Goal: Information Seeking & Learning: Understand process/instructions

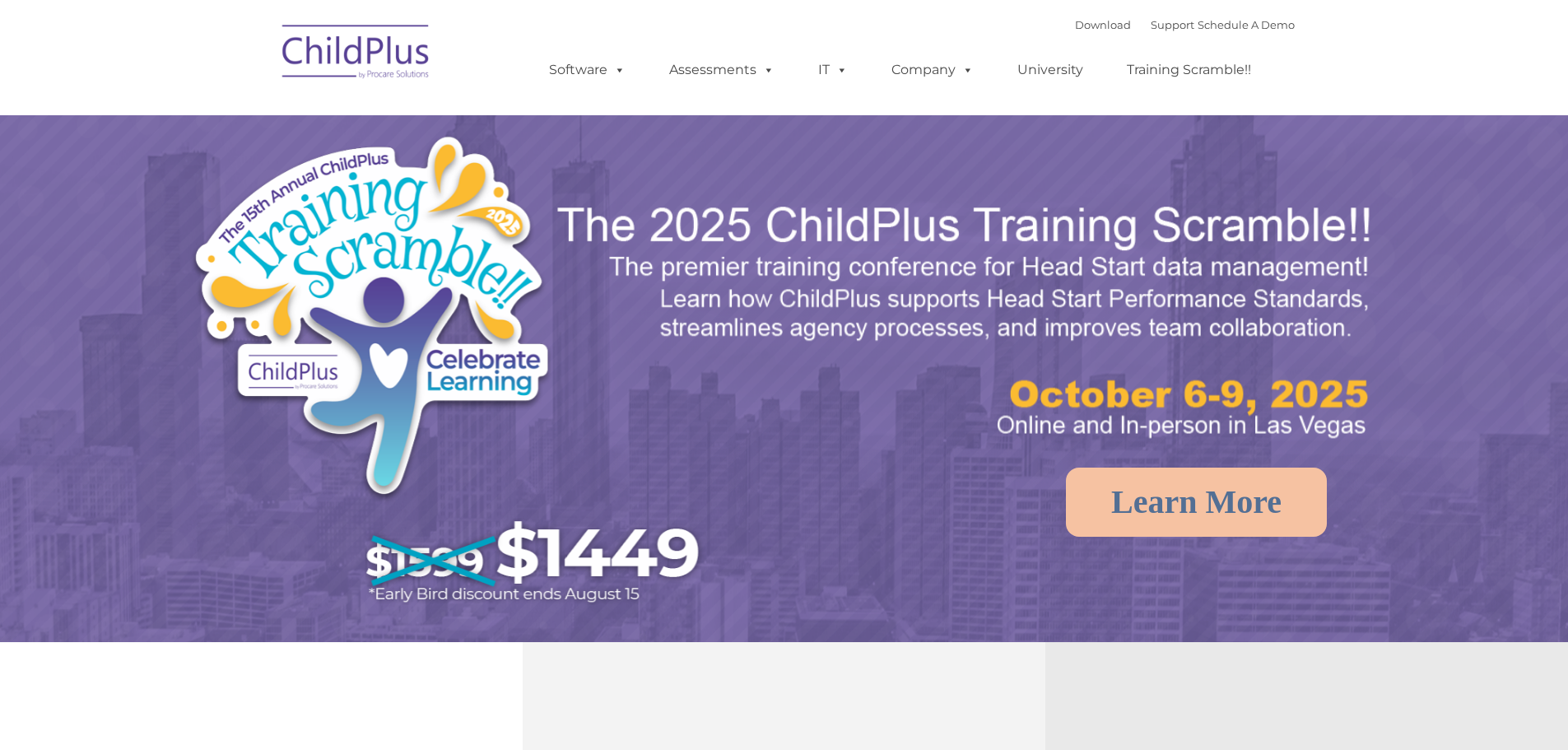
select select "MEDIUM"
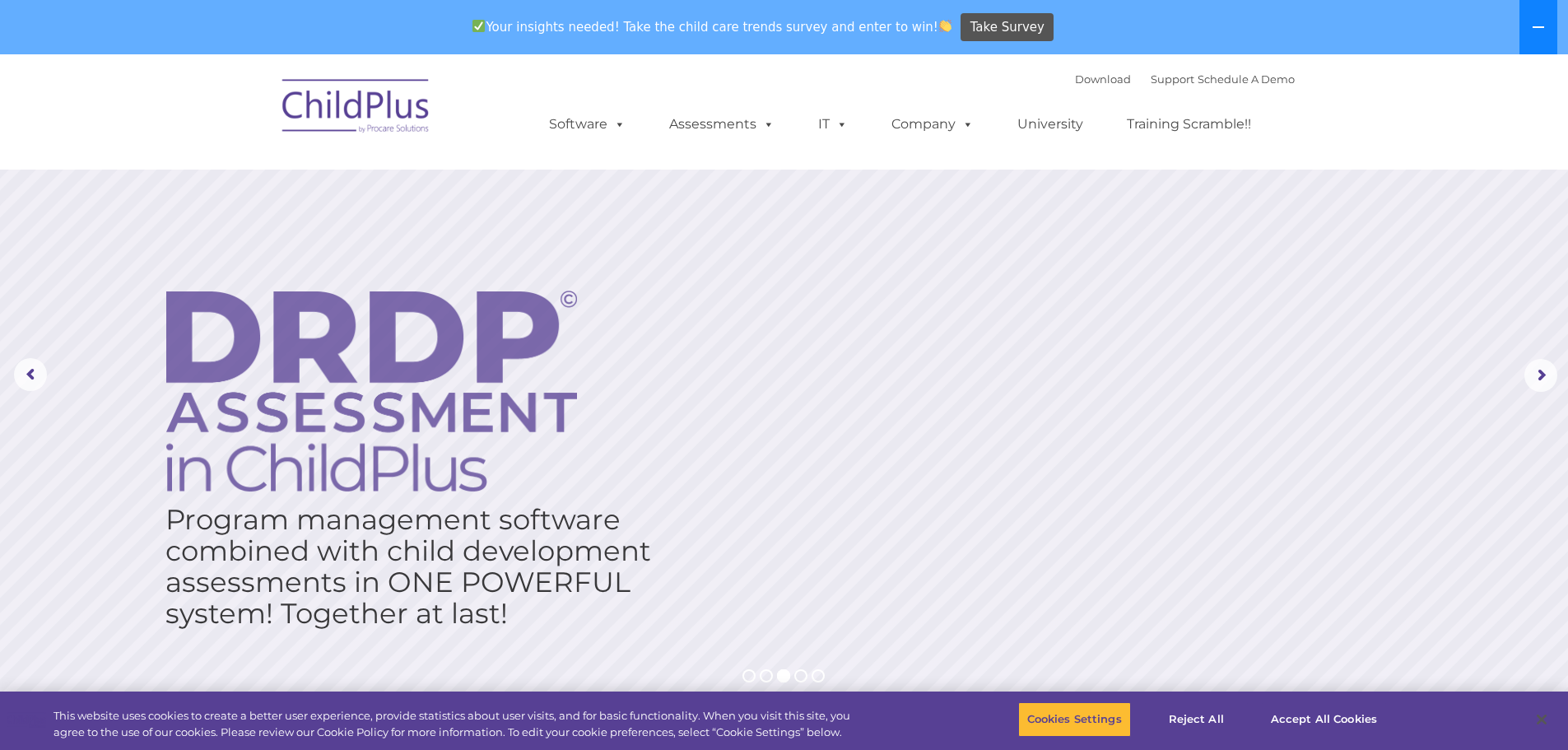
click at [1535, 17] on button at bounding box center [1539, 27] width 38 height 54
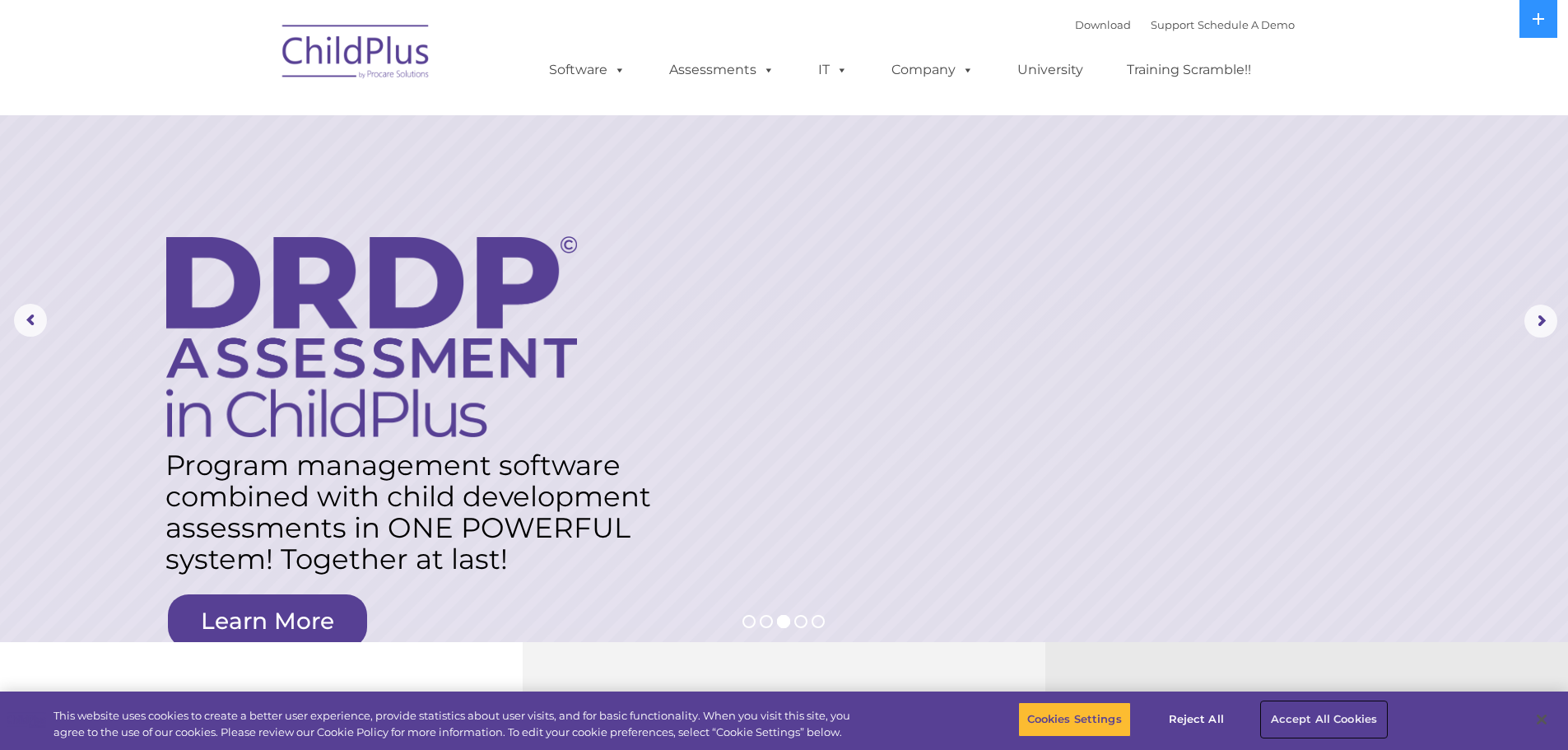
click at [1311, 718] on button "Accept All Cookies" at bounding box center [1324, 719] width 124 height 35
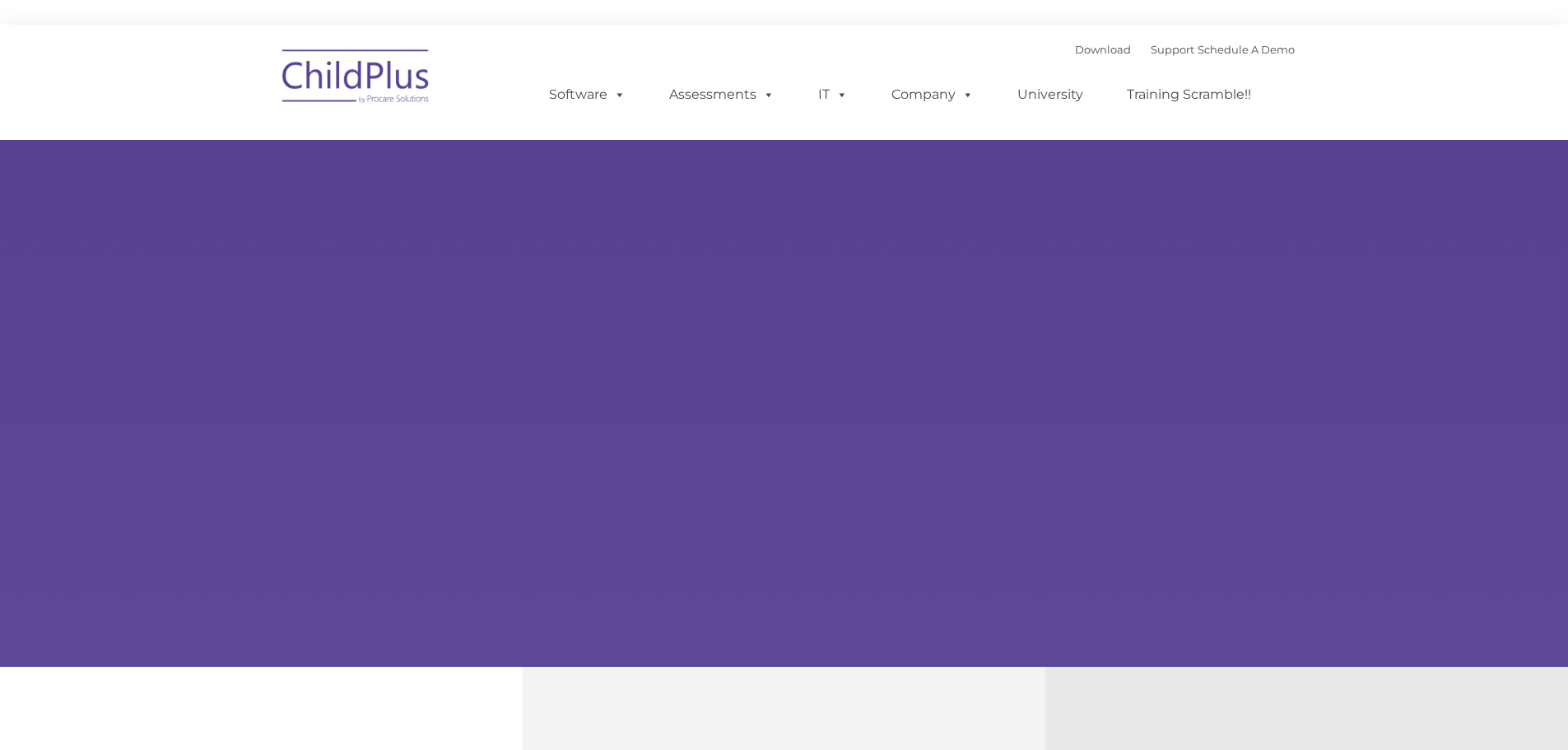
type input ""
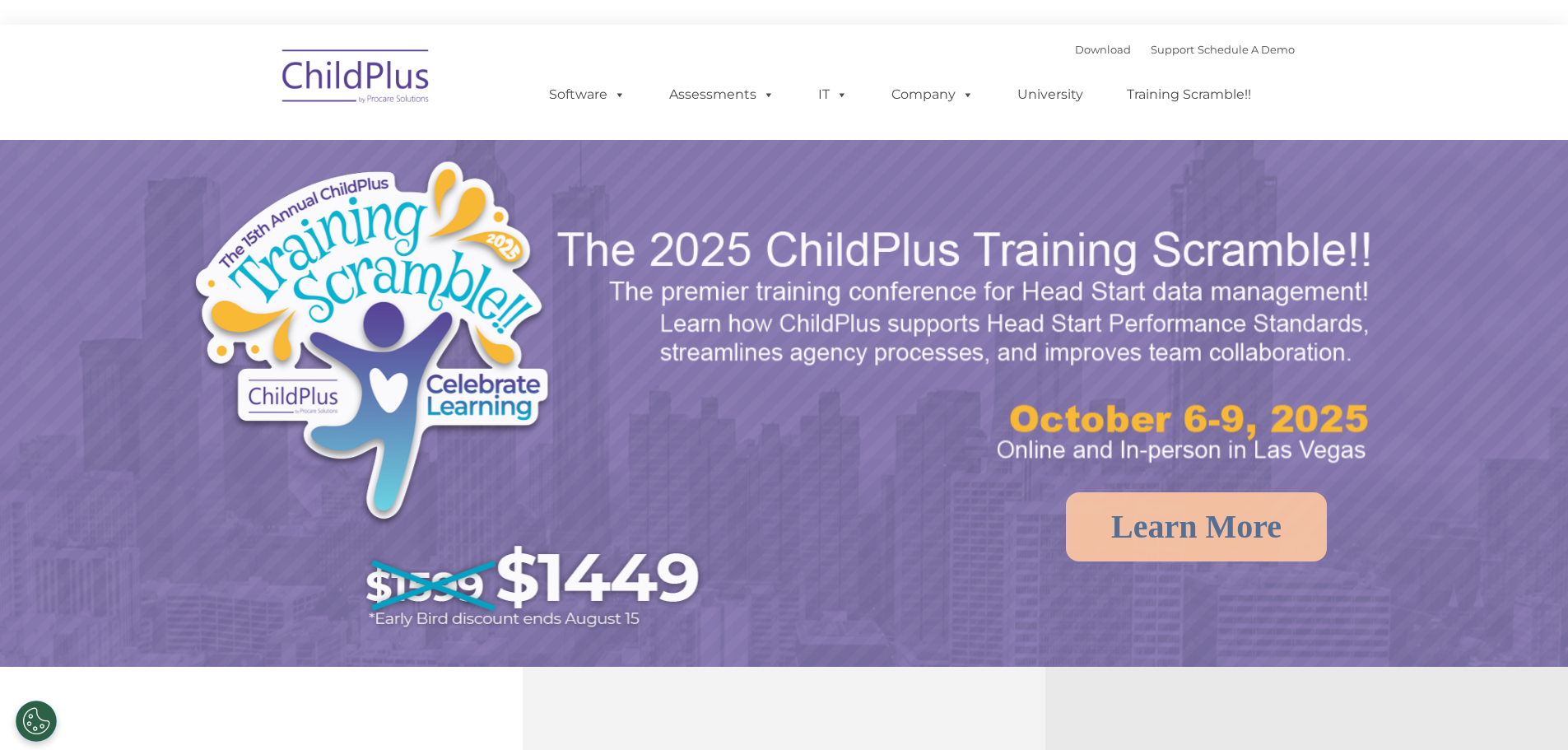
select select "MEDIUM"
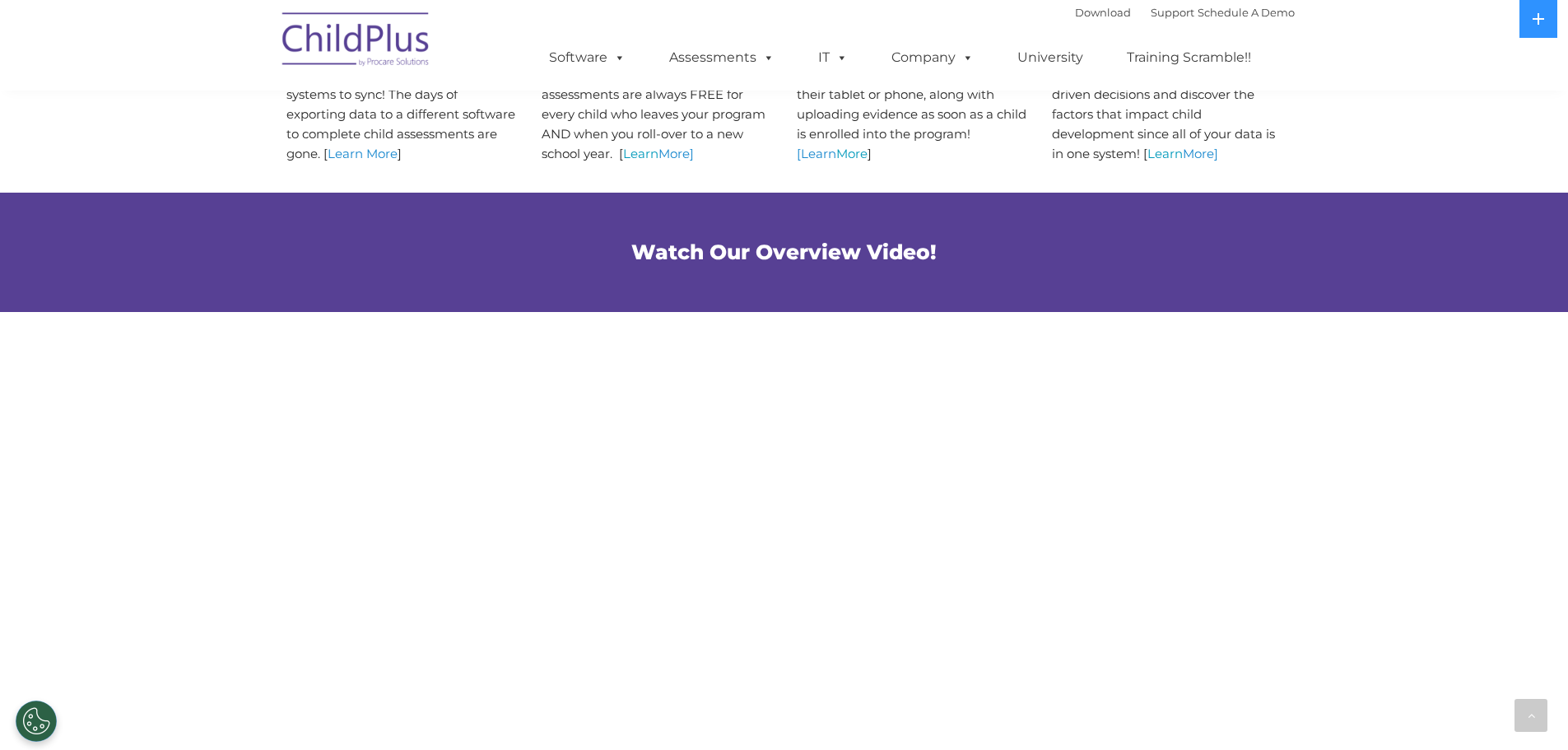
scroll to position [1455, 0]
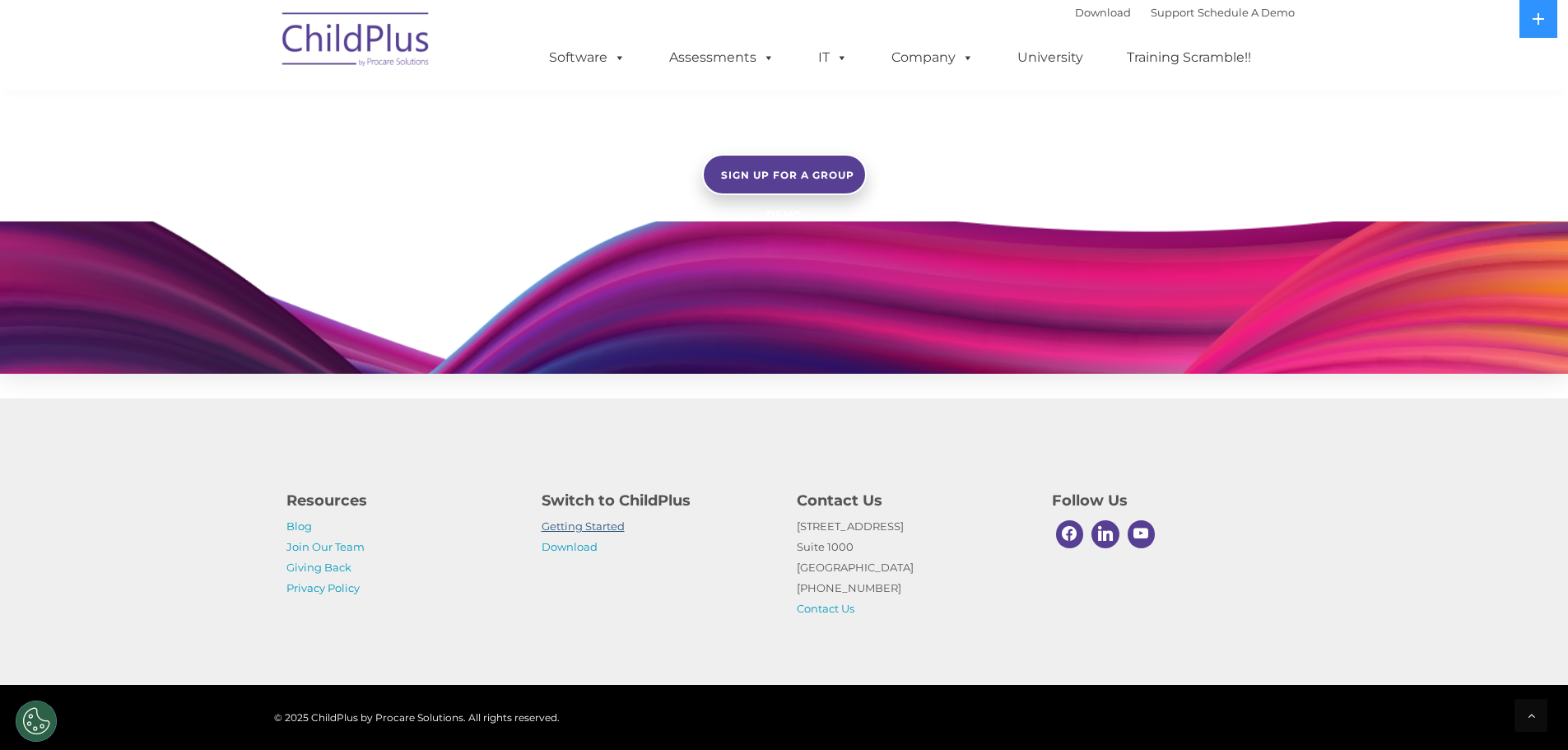
click at [593, 523] on link "Getting Started" at bounding box center [583, 525] width 83 height 13
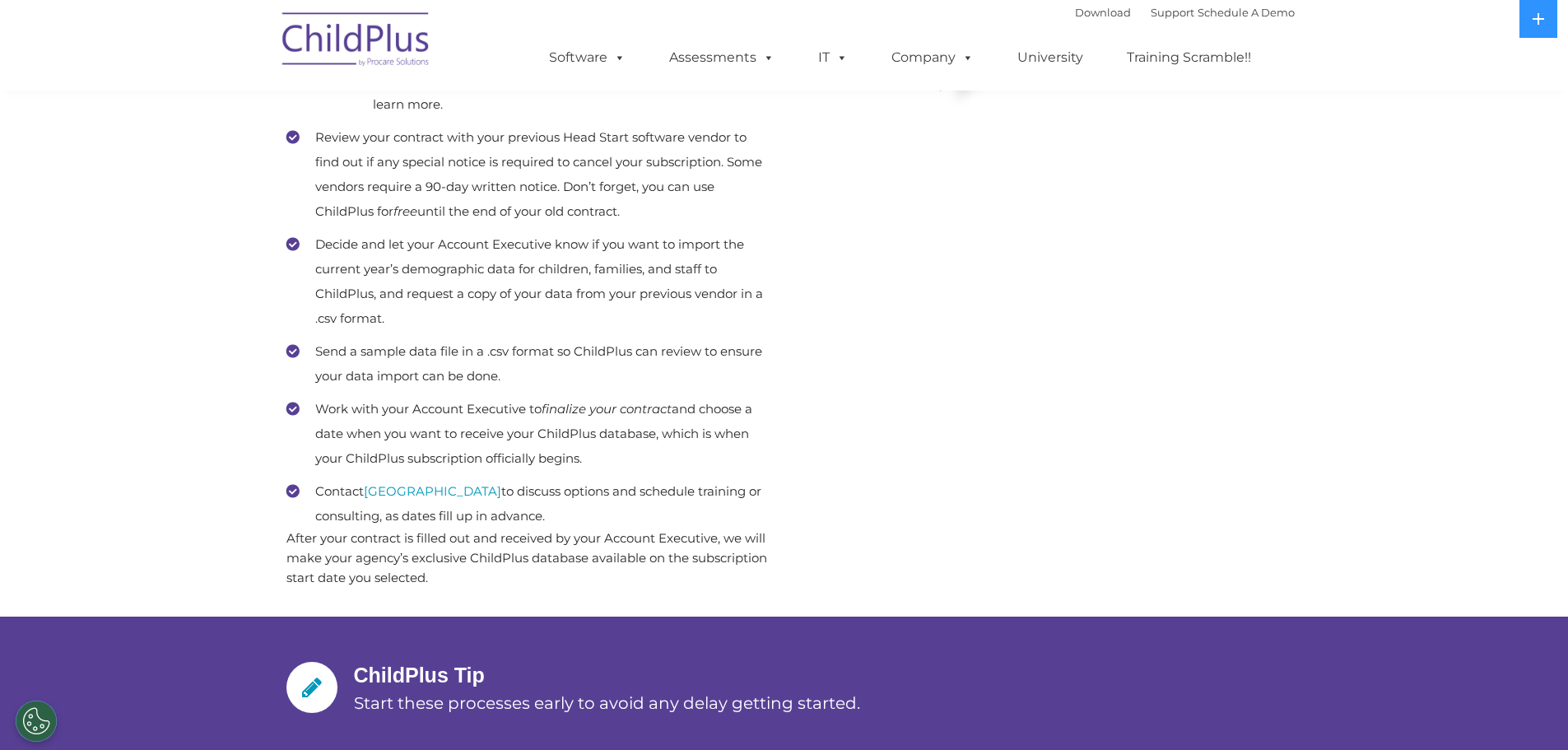
scroll to position [727, 0]
